Goal: Task Accomplishment & Management: Use online tool/utility

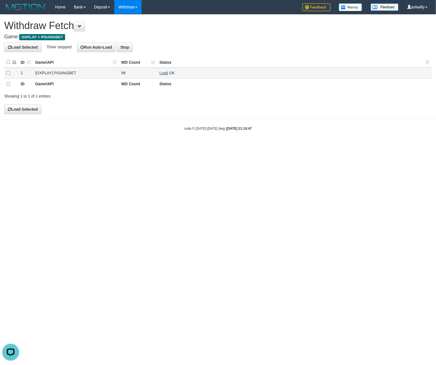
click at [164, 72] on link "Load" at bounding box center [164, 73] width 9 height 4
click at [162, 73] on link "Load" at bounding box center [164, 73] width 9 height 4
click at [162, 74] on link "Load" at bounding box center [164, 73] width 9 height 4
click at [160, 73] on link "Load" at bounding box center [164, 73] width 9 height 4
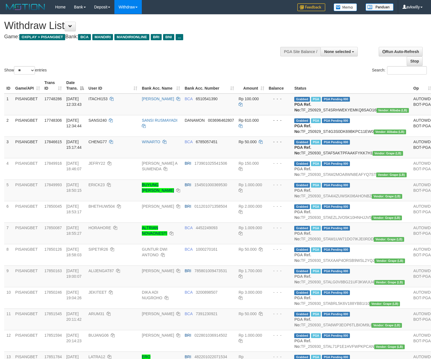
select select
select select "**"
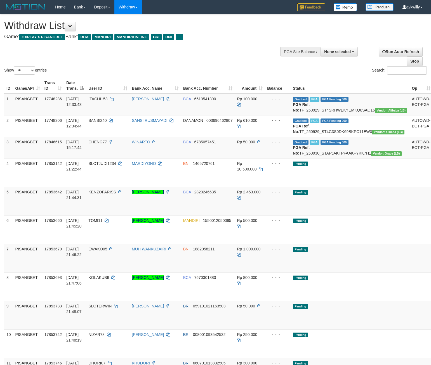
select select
select select "**"
select select
select select "**"
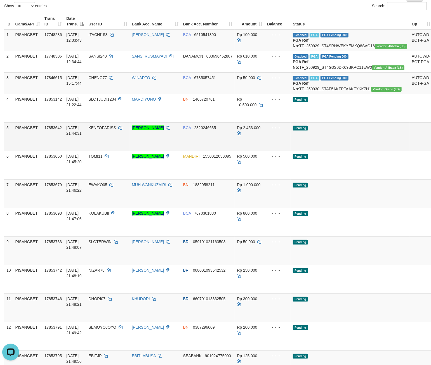
click at [430, 148] on link "Send PGA" at bounding box center [439, 143] width 9 height 10
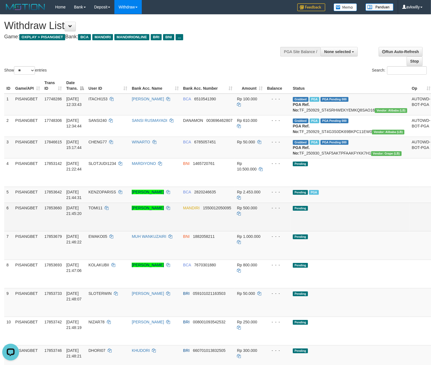
click at [430, 228] on link "Send PGA" at bounding box center [439, 223] width 9 height 10
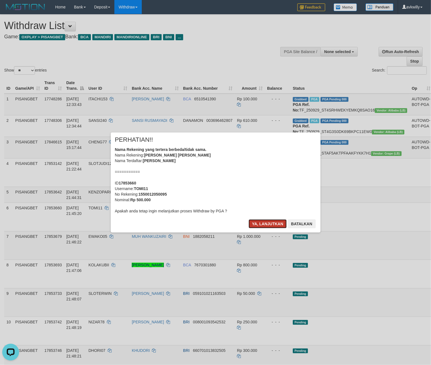
click at [261, 220] on button "Ya, lanjutkan" at bounding box center [268, 223] width 38 height 9
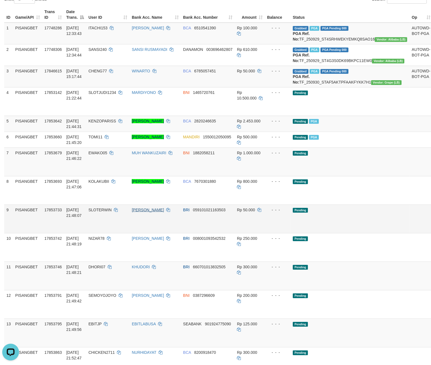
scroll to position [74, 0]
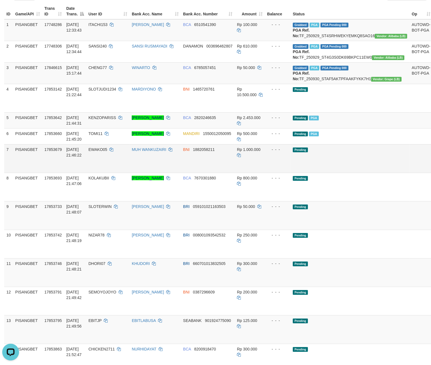
click at [52, 169] on td "17853679" at bounding box center [53, 158] width 22 height 29
copy span "17853679"
drag, startPoint x: 52, startPoint y: 169, endPoint x: 48, endPoint y: 169, distance: 3.6
click at [48, 169] on td "17853679" at bounding box center [53, 158] width 22 height 29
click at [188, 230] on td "BRI 059101021163503" at bounding box center [208, 215] width 54 height 29
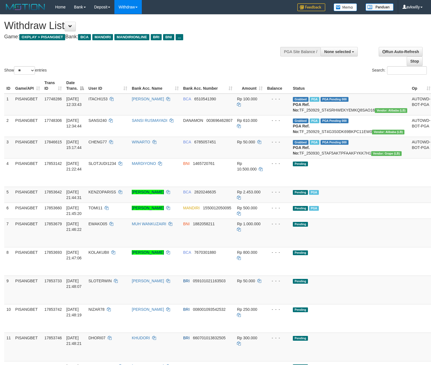
select select
select select "**"
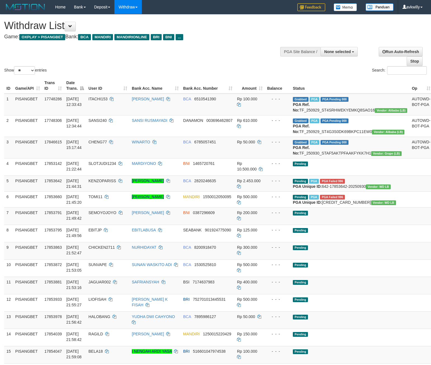
select select
select select "**"
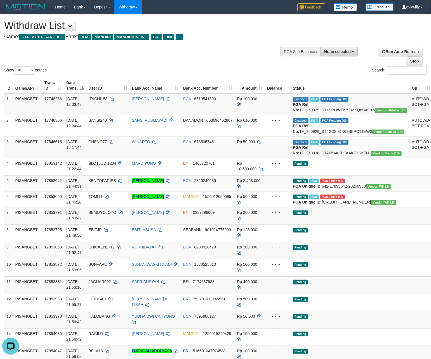
click at [338, 51] on span "None selected" at bounding box center [337, 51] width 27 height 4
click at [320, 86] on label "[OXPLAY] PISANGBET" at bounding box center [325, 87] width 64 height 7
select select "***"
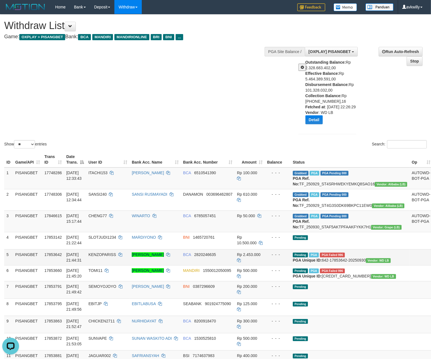
click at [333, 266] on td "Pending PGA PGA Failed 996 PGA Unique ID: 642-17853642-20250930 Vendor: WD LB" at bounding box center [349, 258] width 119 height 16
click at [327, 258] on span "PGA Failed 996" at bounding box center [332, 255] width 25 height 5
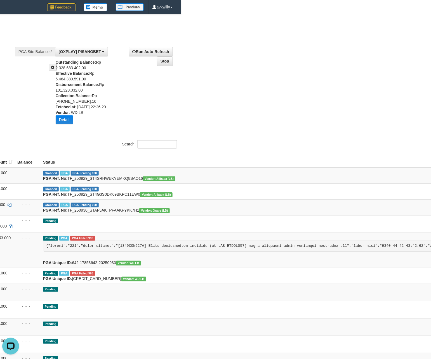
scroll to position [0, 0]
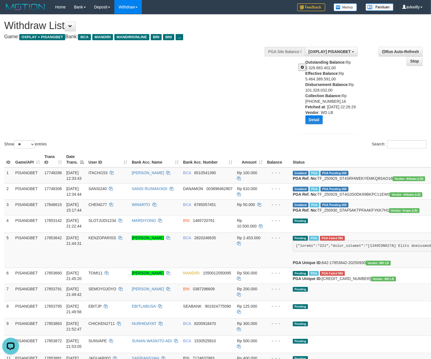
click at [175, 96] on div "Show ** ** ** *** entries Search:" at bounding box center [215, 82] width 431 height 135
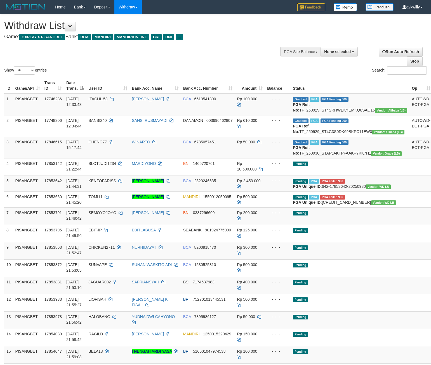
select select
select select "**"
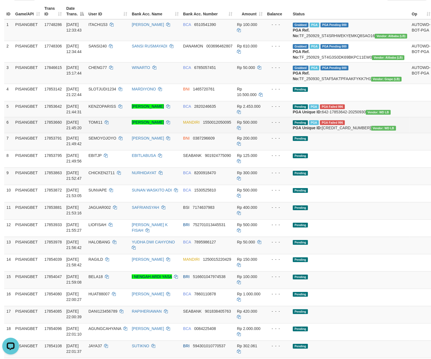
click at [53, 133] on td "17853660" at bounding box center [53, 125] width 22 height 16
copy span "17853660"
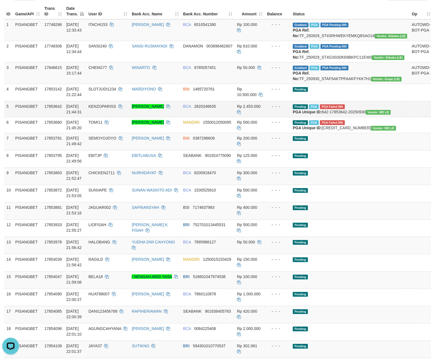
click at [52, 109] on span "17853642" at bounding box center [52, 106] width 17 height 4
copy span "17853642"
copy tr "BERNARD GERRY KURNIAWA"
drag, startPoint x: 155, startPoint y: 132, endPoint x: 130, endPoint y: 122, distance: 27.5
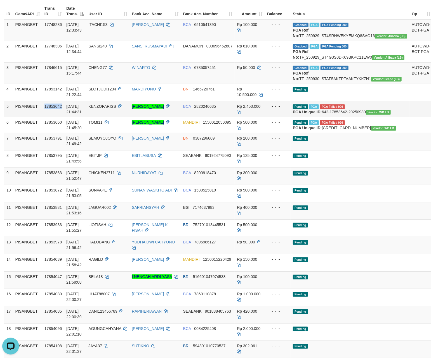
click at [130, 117] on tr "5 PISANGBET 17853642 30/09/2025 21:44:31 KENZOPARISS BERNARD GERRY KURNIAWAN BC…" at bounding box center [238, 109] width 468 height 16
click at [241, 117] on td "Rp 2.453.000" at bounding box center [250, 109] width 30 height 16
click at [238, 117] on td "Rp 2.453.000" at bounding box center [250, 109] width 30 height 16
copy span "2.453.000"
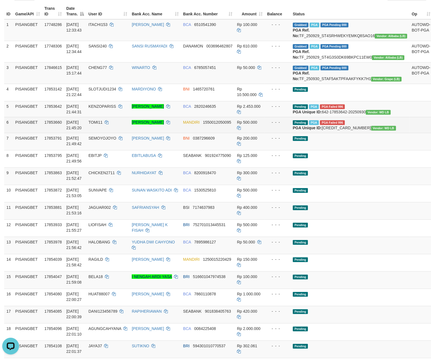
click at [58, 125] on span "17853660" at bounding box center [52, 122] width 17 height 4
copy span "17853660"
drag, startPoint x: 58, startPoint y: 145, endPoint x: 54, endPoint y: 145, distance: 3.4
click at [55, 125] on span "17853660" at bounding box center [52, 122] width 17 height 4
drag, startPoint x: 127, startPoint y: 144, endPoint x: 149, endPoint y: 159, distance: 26.7
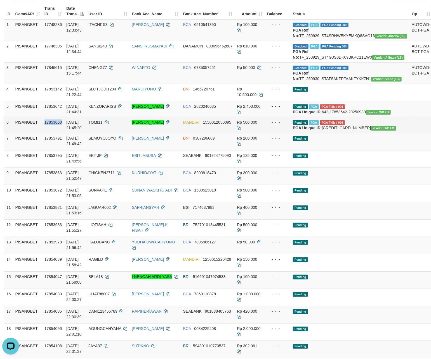
click at [149, 133] on tr "6 PISANGBET 17853660 30/09/2025 21:45:20 TOMI11 MUHAMAD RIDWAN BUSTOMI MANDIRI …" at bounding box center [238, 125] width 468 height 16
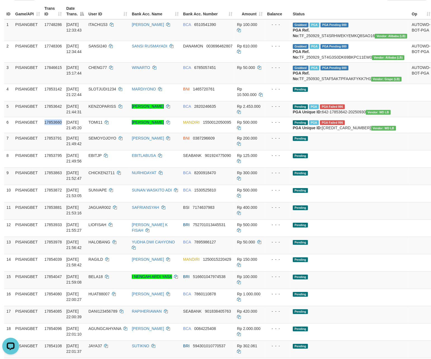
copy tr "MUHAMAD RIDWAN BUSTOM"
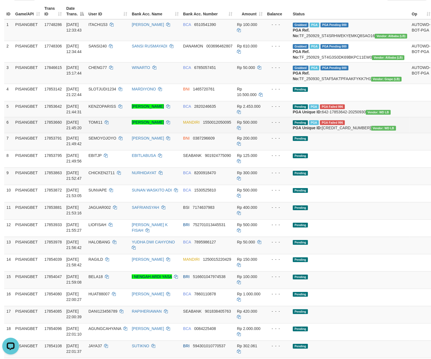
click at [242, 125] on span "Rp 500.000" at bounding box center [247, 122] width 20 height 4
copy span "500.000"
drag, startPoint x: 242, startPoint y: 145, endPoint x: 238, endPoint y: 145, distance: 3.6
click at [239, 125] on span "Rp 500.000" at bounding box center [247, 122] width 20 height 4
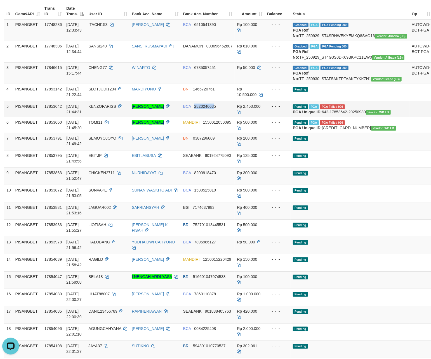
drag, startPoint x: 186, startPoint y: 127, endPoint x: 206, endPoint y: 127, distance: 19.6
click at [206, 117] on td "BCA 2820246635" at bounding box center [208, 109] width 54 height 16
copy span "282024663"
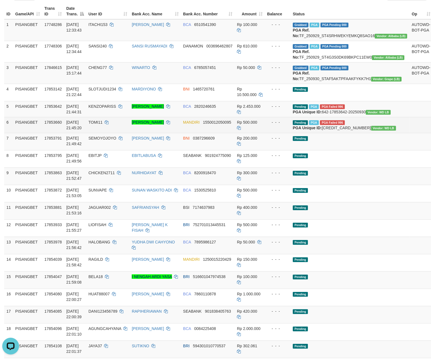
click at [237, 125] on span "Rp 500.000" at bounding box center [247, 122] width 20 height 4
copy span "500.000"
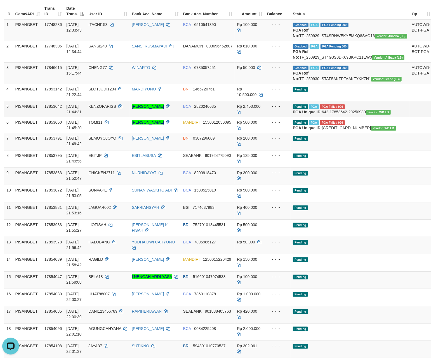
click at [239, 109] on span "Rp 2.453.000" at bounding box center [248, 106] width 23 height 4
copy span "2.453.000"
click at [238, 109] on span "Rp 2.453.000" at bounding box center [248, 106] width 23 height 4
drag, startPoint x: 183, startPoint y: 128, endPoint x: 209, endPoint y: 131, distance: 25.3
click at [209, 117] on td "BCA 2820246635" at bounding box center [208, 109] width 54 height 16
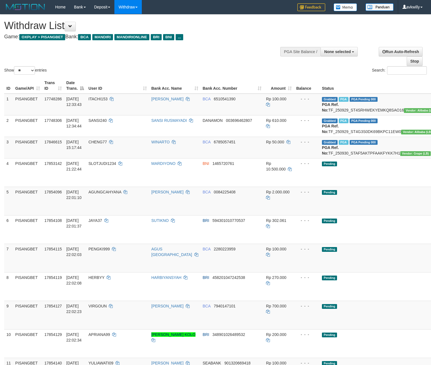
select select
select select "**"
